Goal: Browse casually

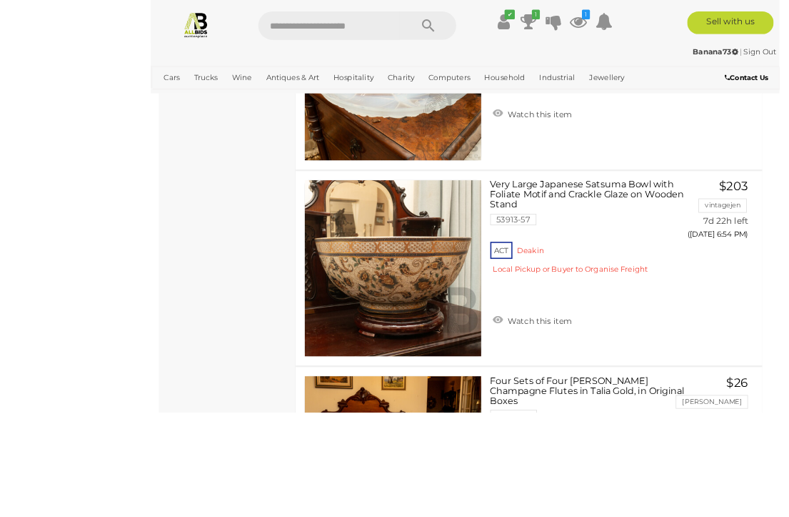
scroll to position [9387, 12]
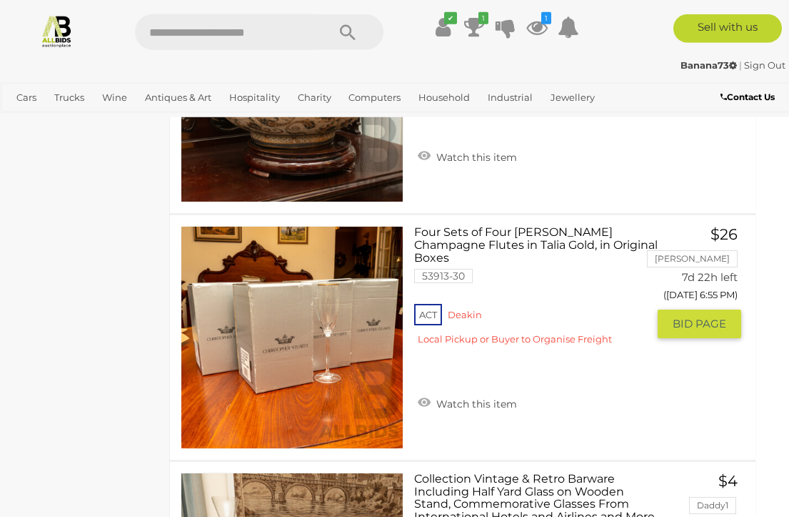
click at [308, 321] on link at bounding box center [292, 337] width 223 height 223
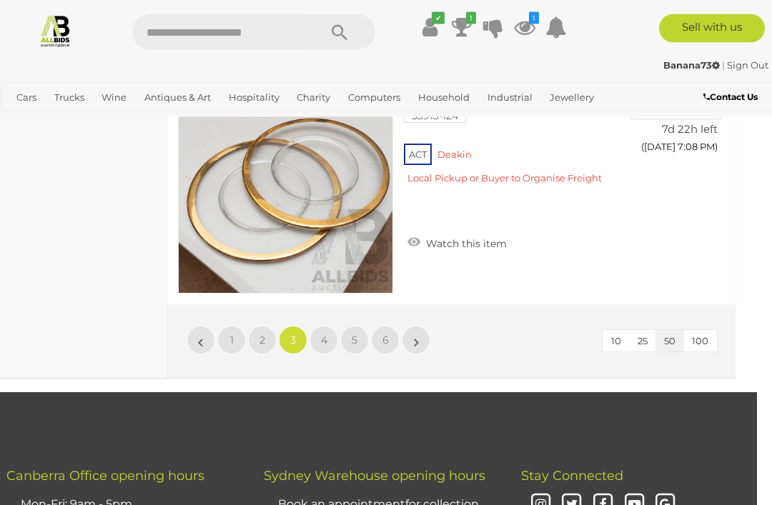
scroll to position [11916, 15]
click at [329, 326] on link "4" at bounding box center [323, 340] width 29 height 29
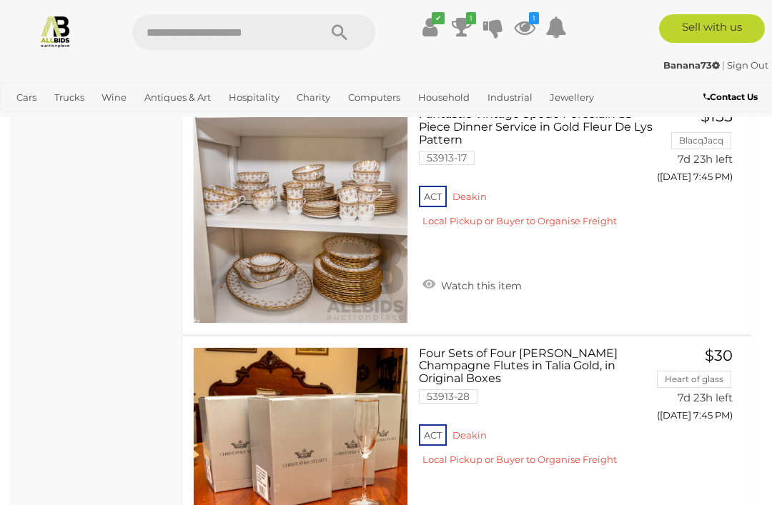
scroll to position [10448, 0]
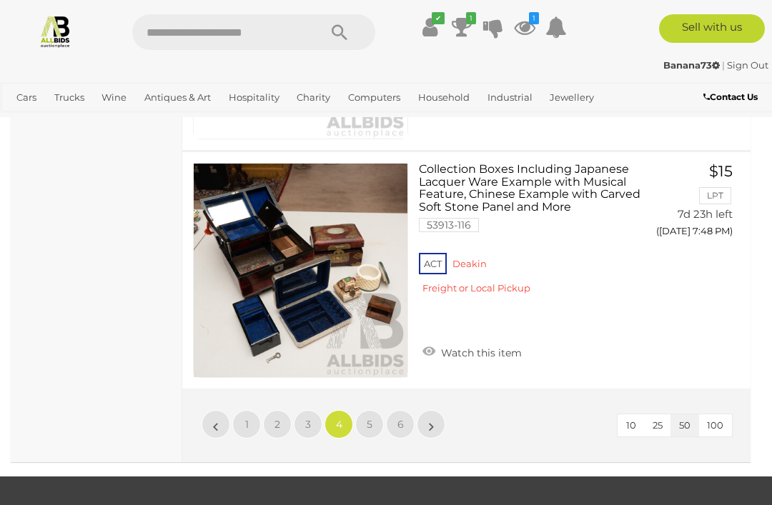
click at [374, 410] on link "5" at bounding box center [369, 424] width 29 height 29
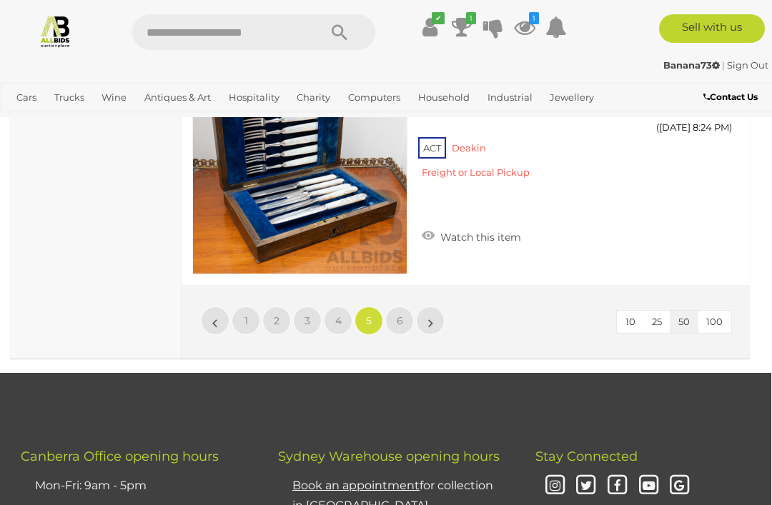
scroll to position [11960, 1]
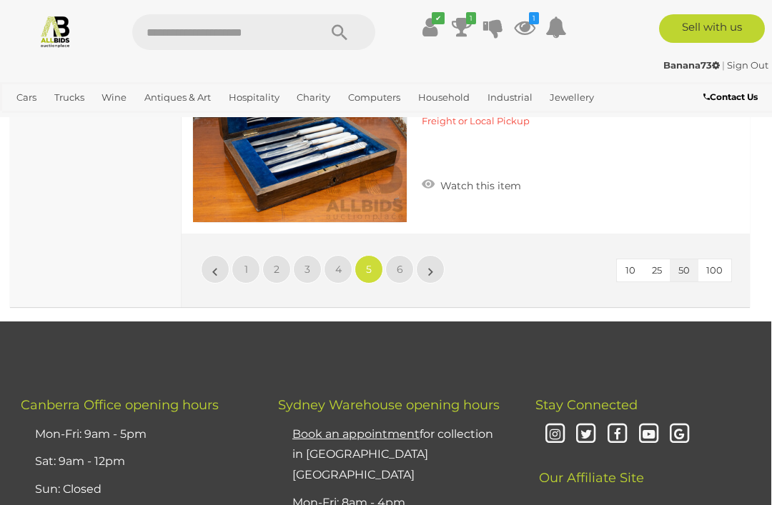
click at [406, 259] on link "6" at bounding box center [399, 269] width 29 height 29
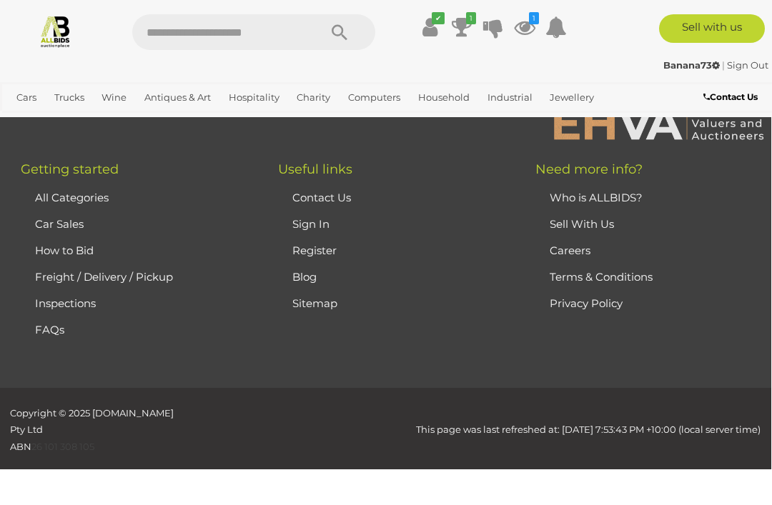
scroll to position [94, 0]
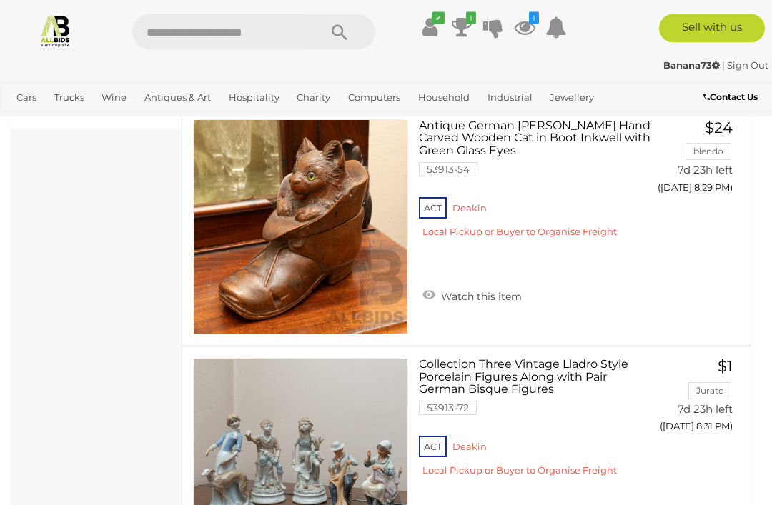
scroll to position [1087, 0]
click at [71, 44] on img at bounding box center [56, 31] width 34 height 34
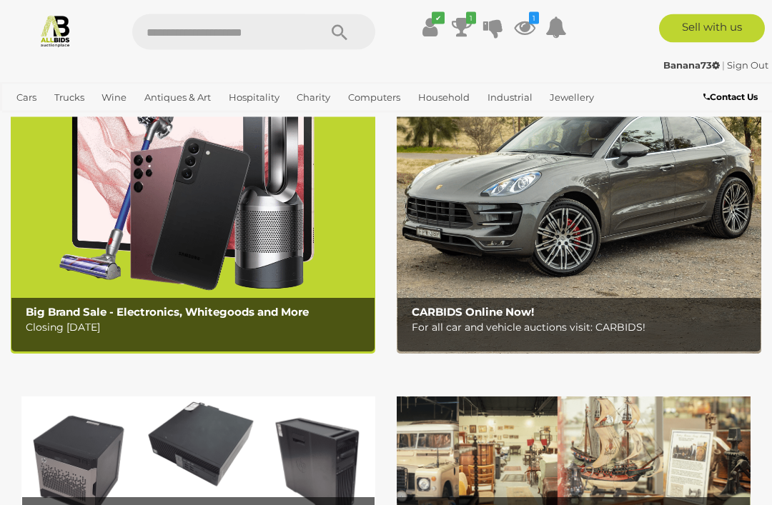
scroll to position [121, 0]
click at [587, 459] on img at bounding box center [574, 460] width 354 height 156
